Goal: Information Seeking & Learning: Learn about a topic

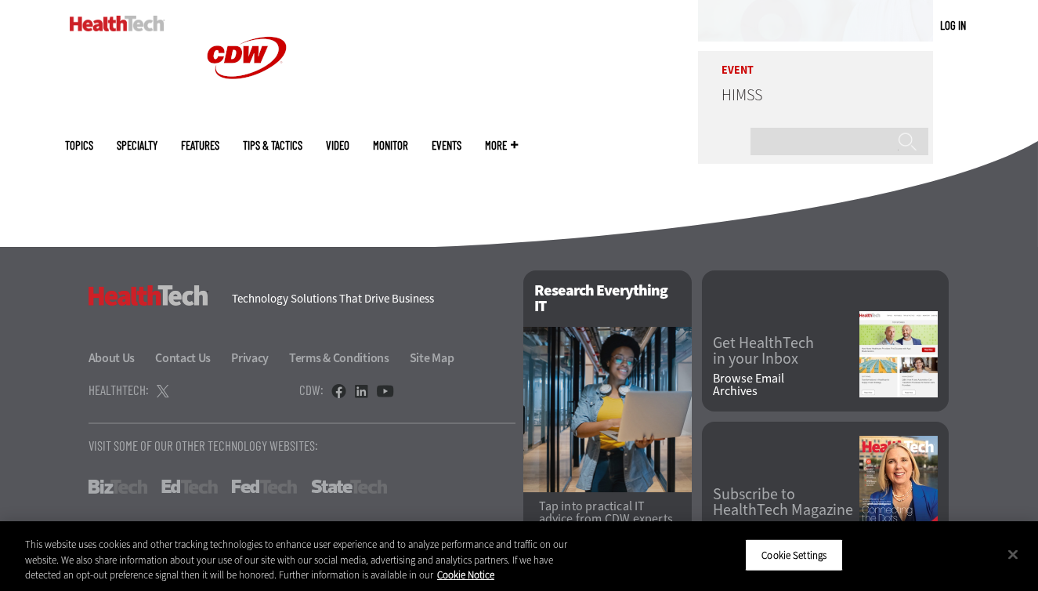
scroll to position [3972, 0]
click at [126, 350] on link "About Us" at bounding box center [121, 358] width 65 height 16
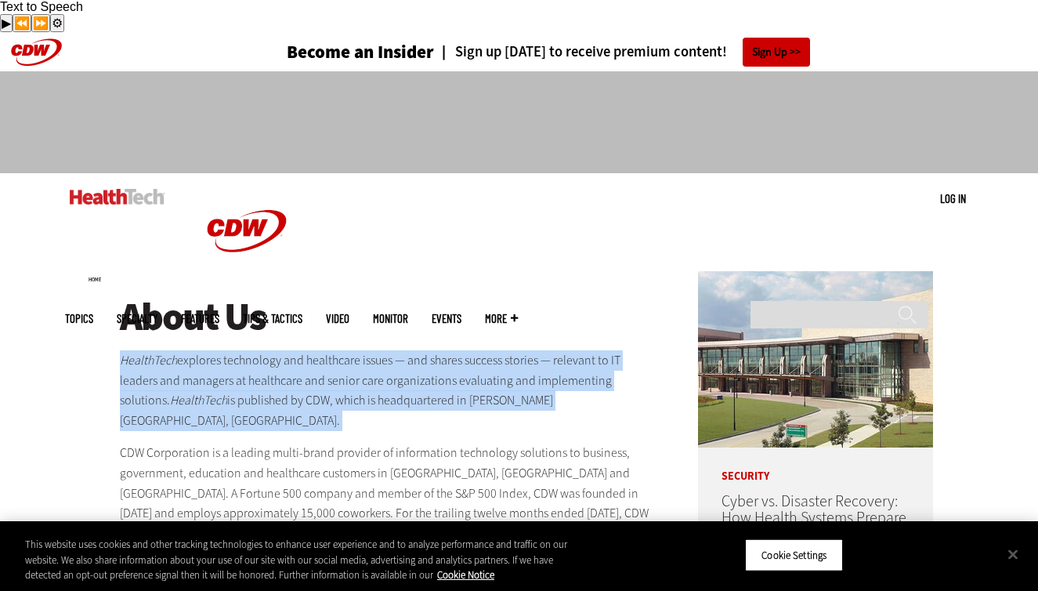
drag, startPoint x: 118, startPoint y: 327, endPoint x: 394, endPoint y: 381, distance: 281.9
copy div "HealthTech explores technology and healthcare issues — and shares success stori…"
click at [107, 189] on img at bounding box center [117, 197] width 95 height 16
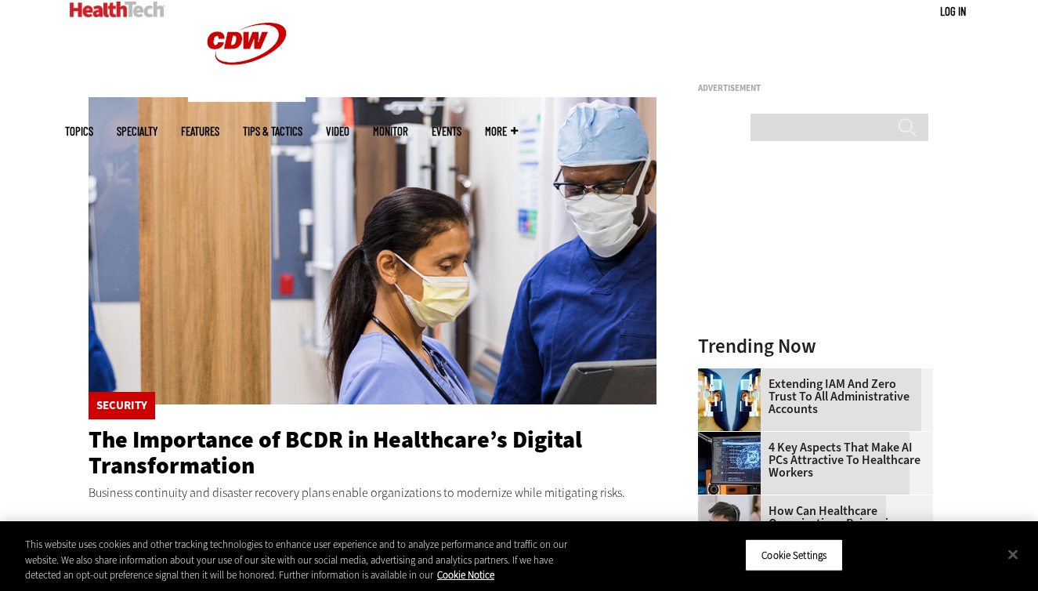
scroll to position [209, 0]
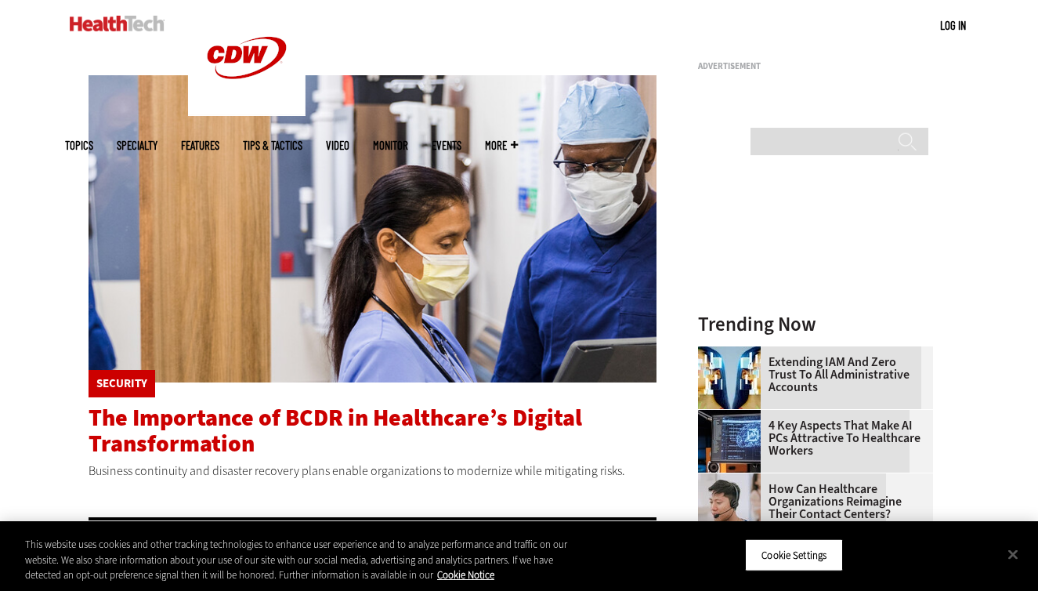
click at [222, 402] on span "The Importance of BCDR in Healthcare’s Digital Transformation" at bounding box center [336, 430] width 494 height 57
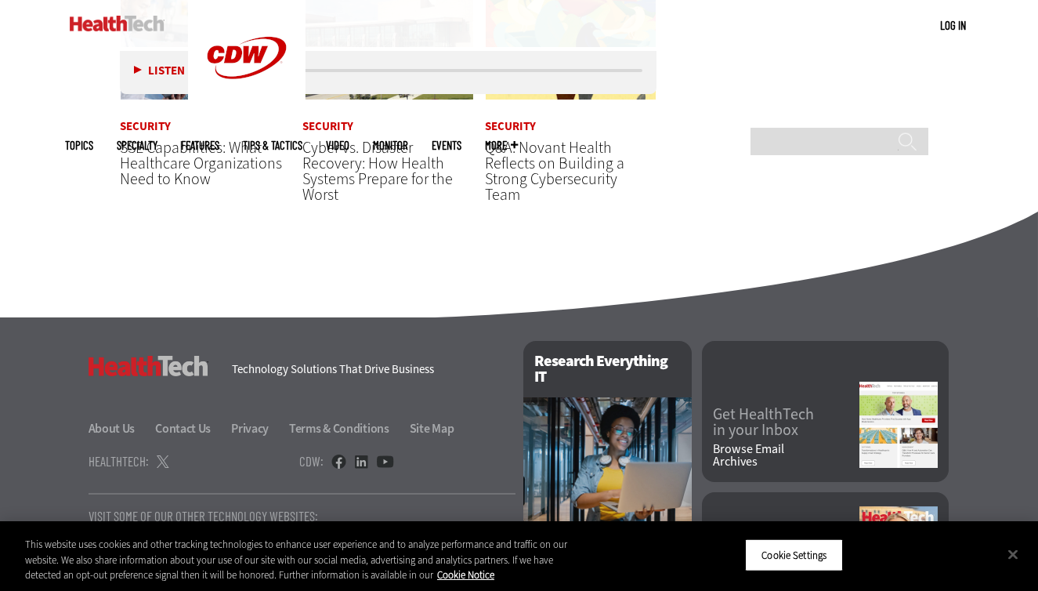
scroll to position [3264, 0]
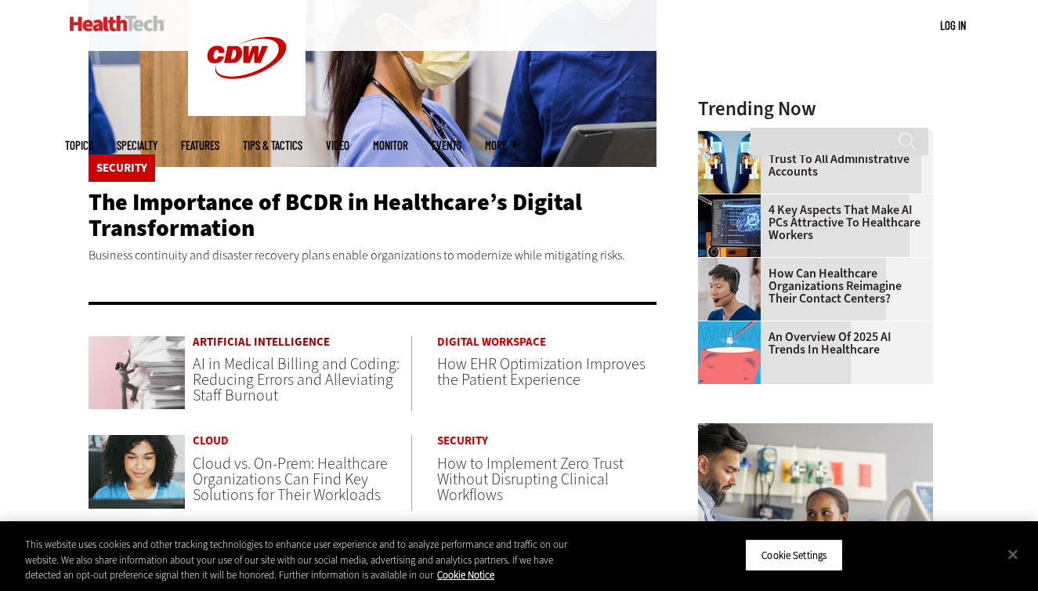
click at [234, 342] on link "Artificial Intelligence" at bounding box center [302, 342] width 219 height 12
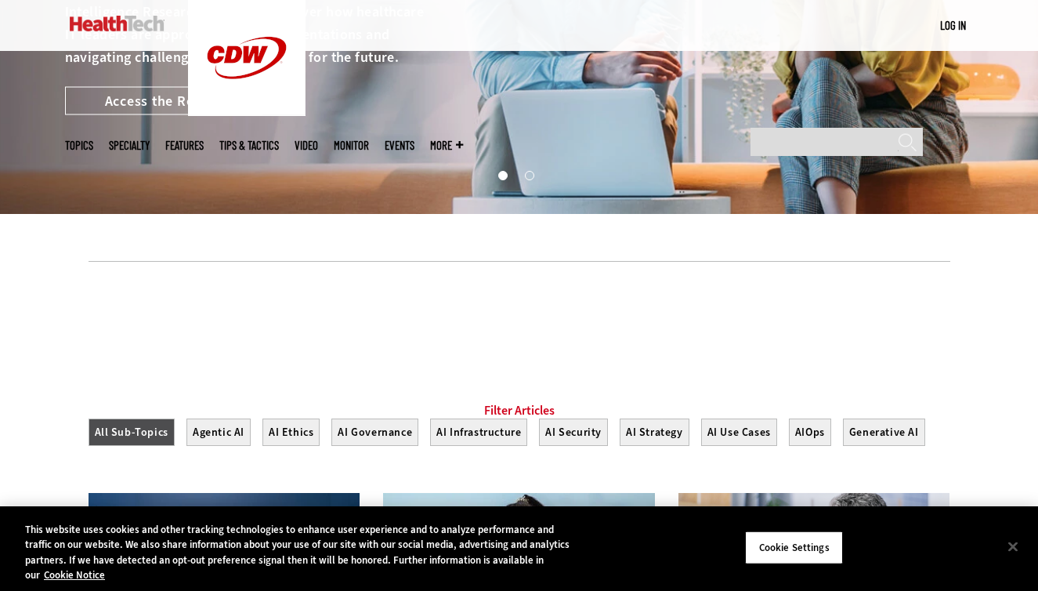
scroll to position [257, 0]
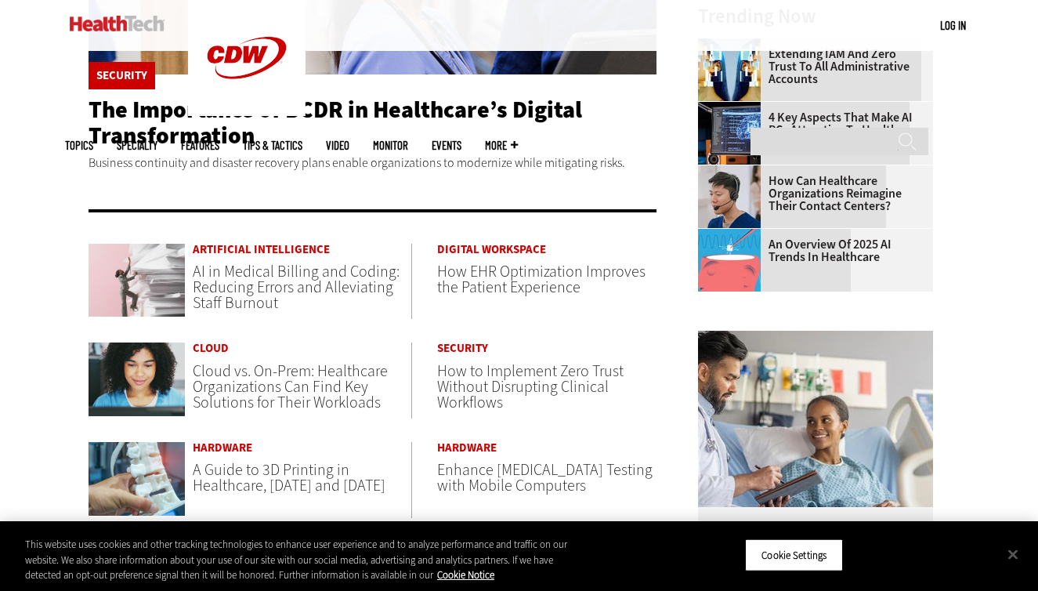
scroll to position [518, 0]
click at [214, 342] on link "Cloud" at bounding box center [302, 348] width 219 height 12
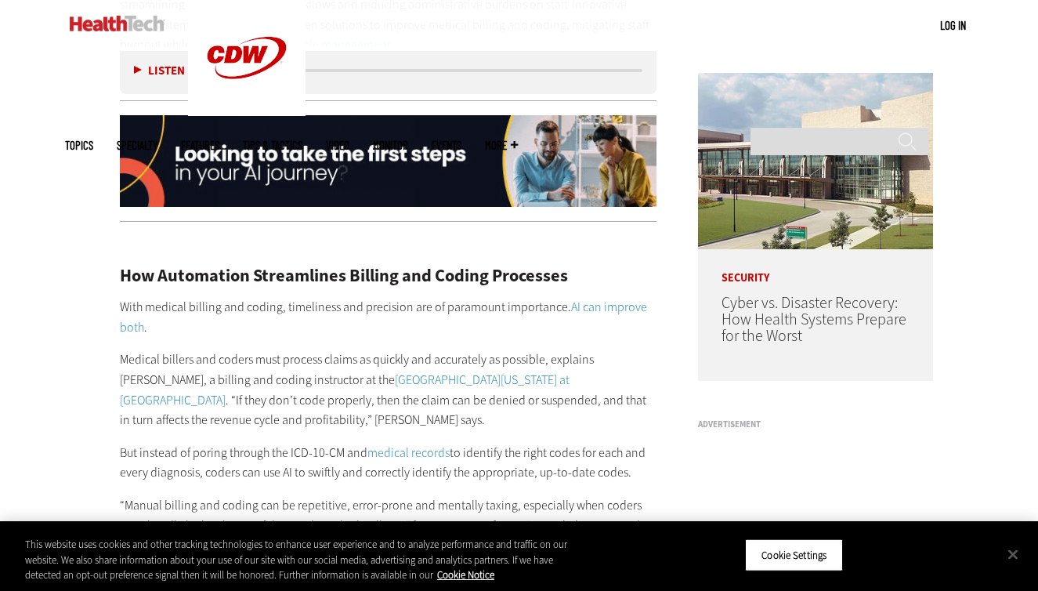
scroll to position [1184, 0]
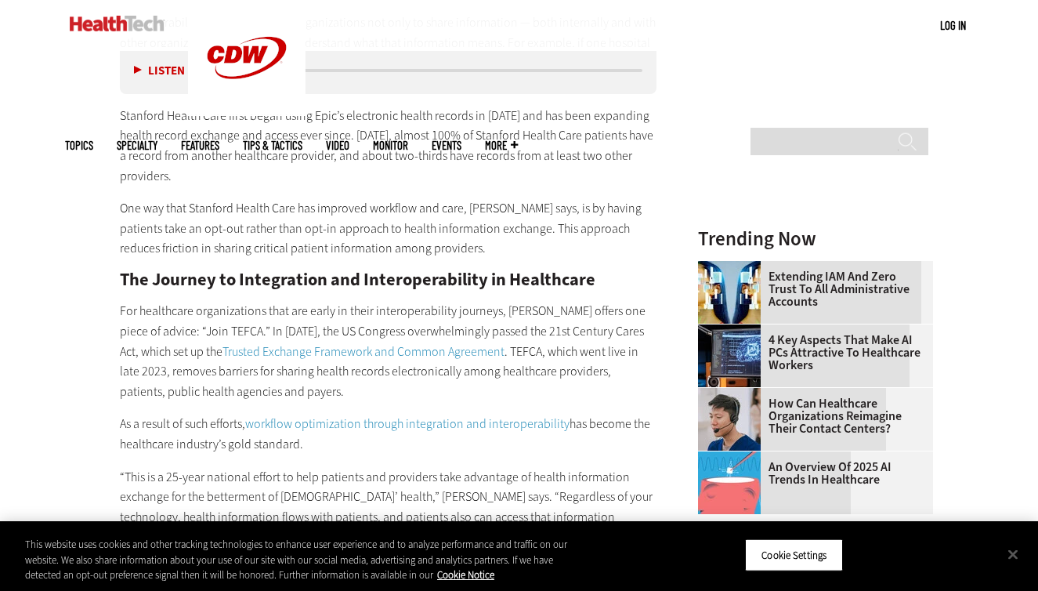
scroll to position [2026, 0]
